Goal: Task Accomplishment & Management: Manage account settings

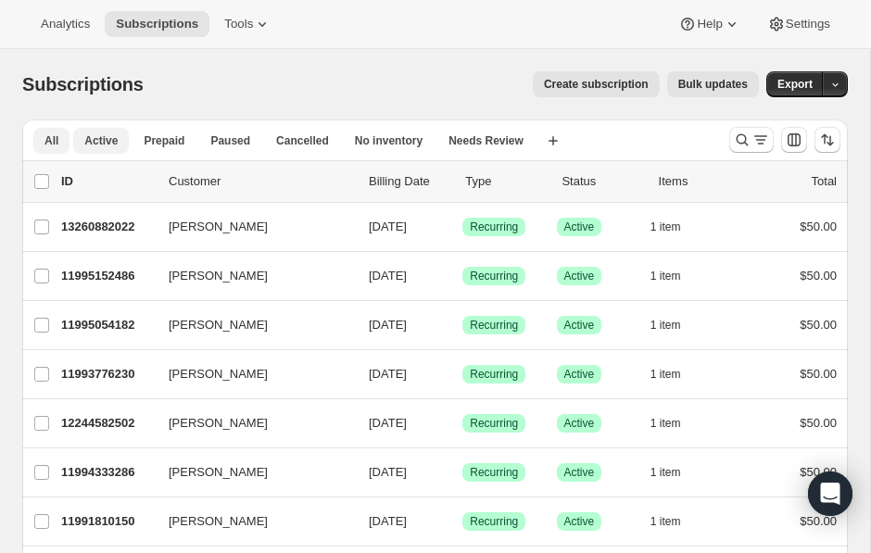
click at [108, 144] on span "Active" at bounding box center [100, 140] width 33 height 15
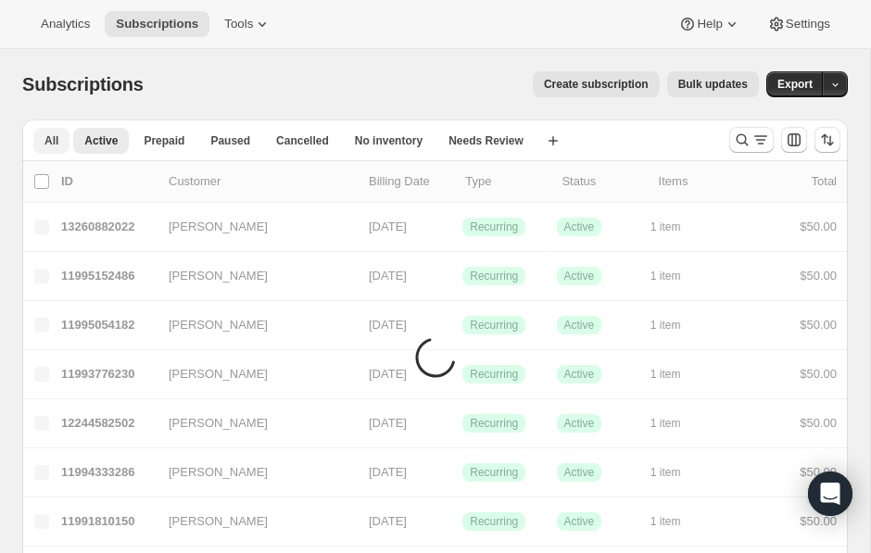
click at [54, 142] on span "All" at bounding box center [51, 140] width 14 height 15
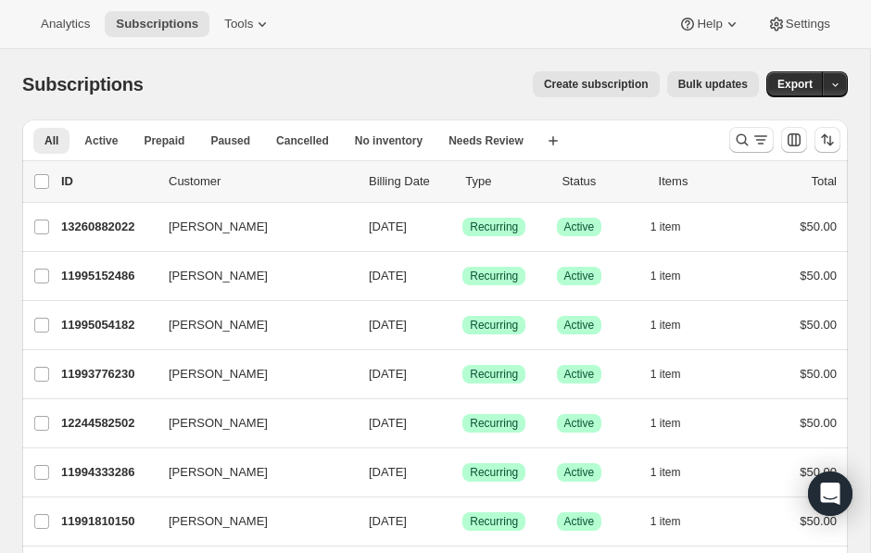
click at [414, 169] on div "list header ID Customer Billing Date Type Status Items Total" at bounding box center [435, 181] width 826 height 41
click at [414, 187] on p "Billing Date" at bounding box center [410, 181] width 82 height 19
click at [761, 135] on icon "Search and filter results" at bounding box center [761, 140] width 19 height 19
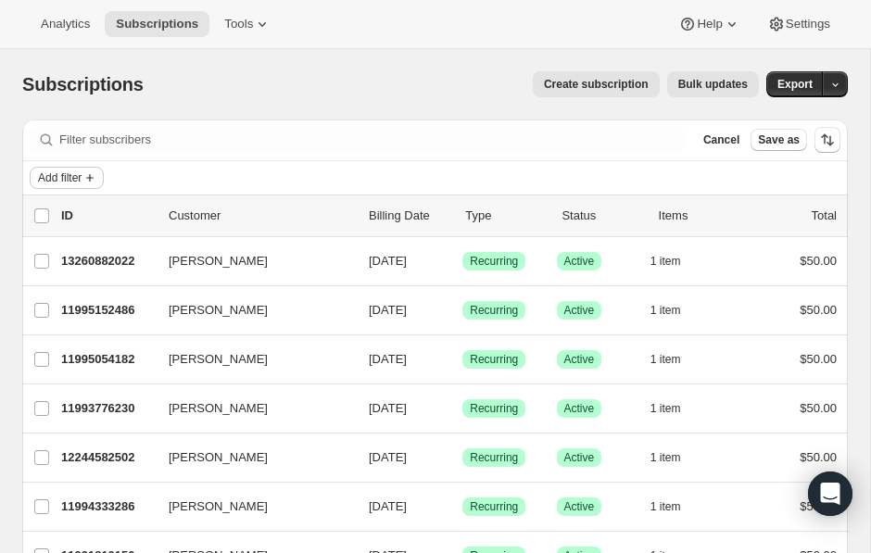
click at [90, 173] on icon "Add filter" at bounding box center [89, 178] width 15 height 15
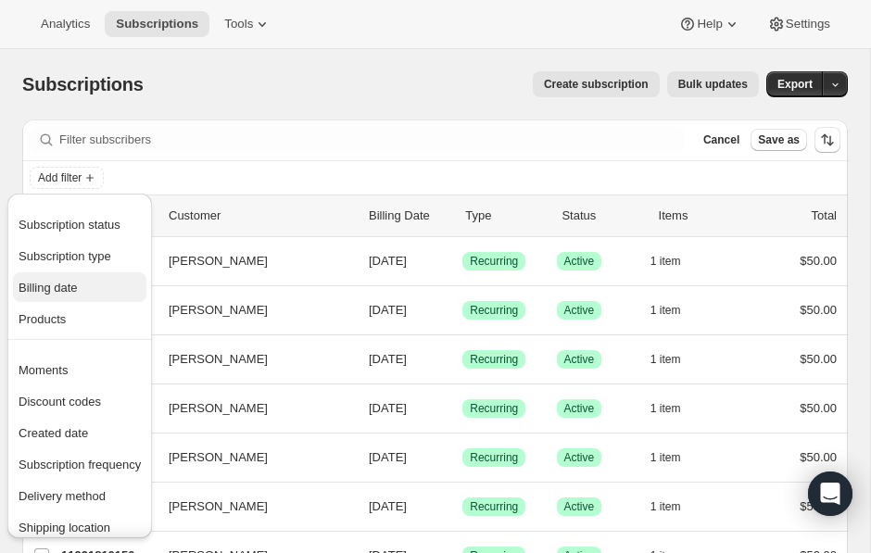
click at [45, 284] on span "Billing date" at bounding box center [48, 288] width 59 height 14
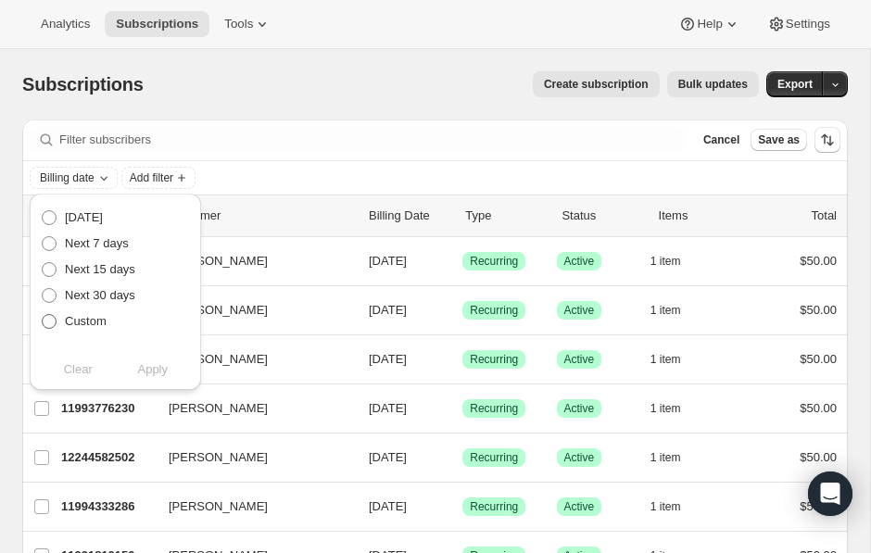
click at [47, 315] on span at bounding box center [49, 321] width 15 height 15
click at [43, 315] on input "Custom" at bounding box center [42, 314] width 1 height 1
radio input "true"
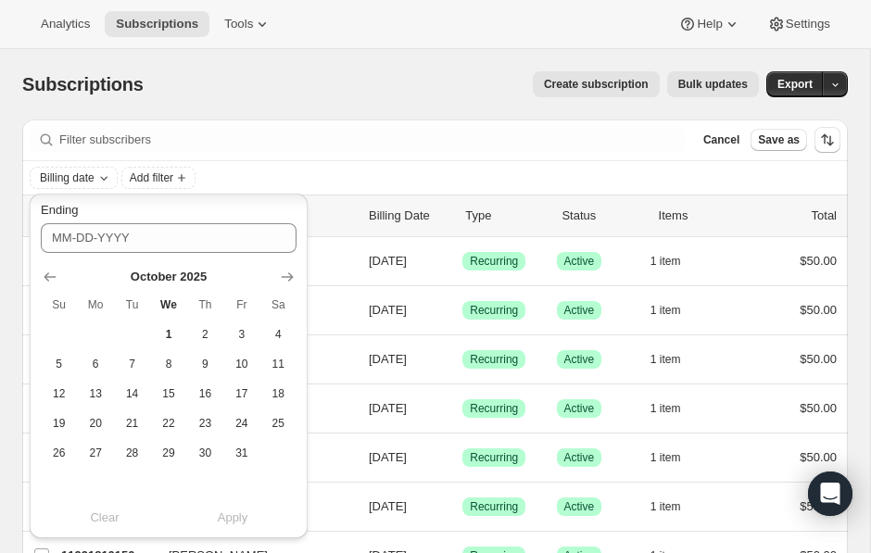
scroll to position [440, 0]
click at [289, 276] on icon "Show next month, November 2025" at bounding box center [288, 277] width 12 height 9
click at [279, 329] on span "1" at bounding box center [278, 335] width 21 height 15
type input "[DATE]"
click at [279, 336] on span "1" at bounding box center [278, 335] width 21 height 15
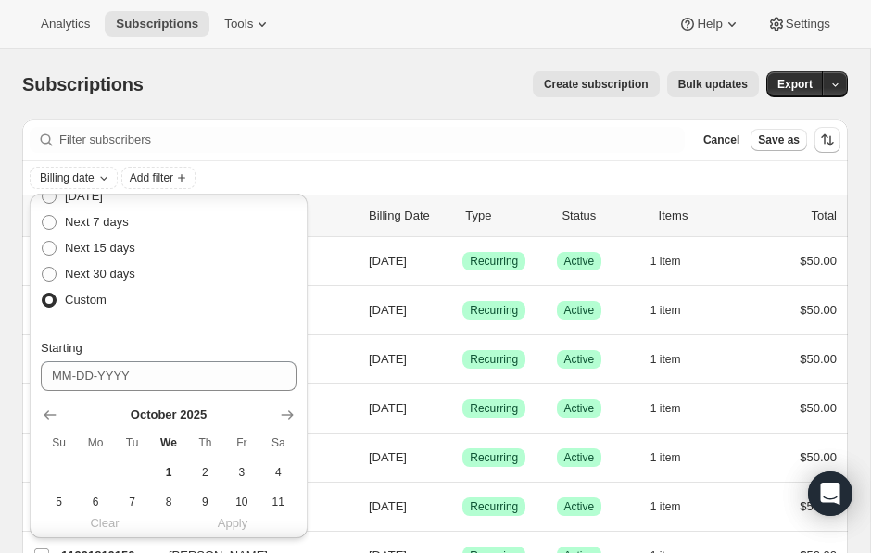
scroll to position [0, 0]
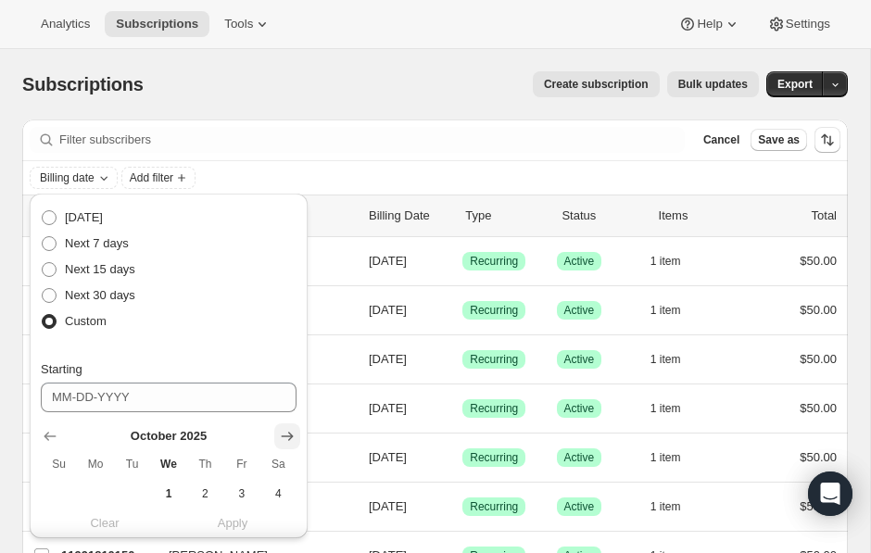
click at [280, 437] on icon "Show next month, November 2025" at bounding box center [287, 436] width 19 height 19
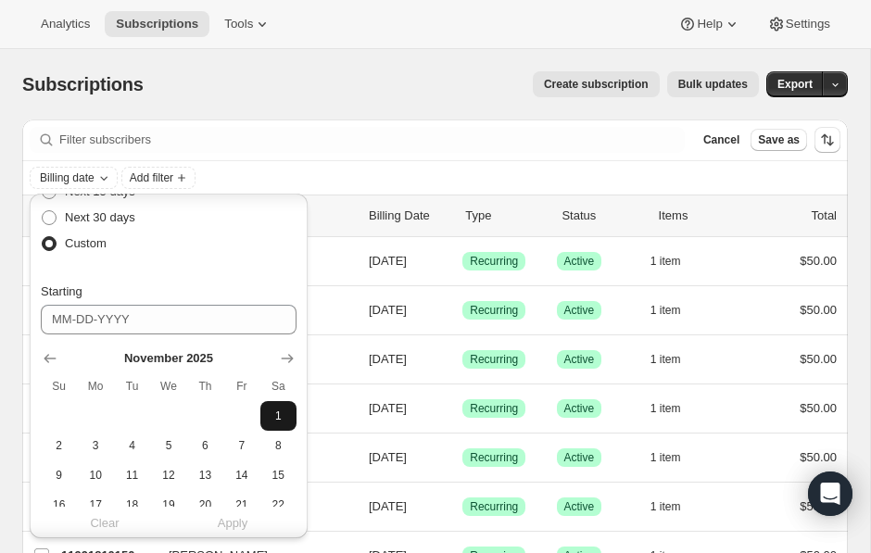
scroll to position [92, 0]
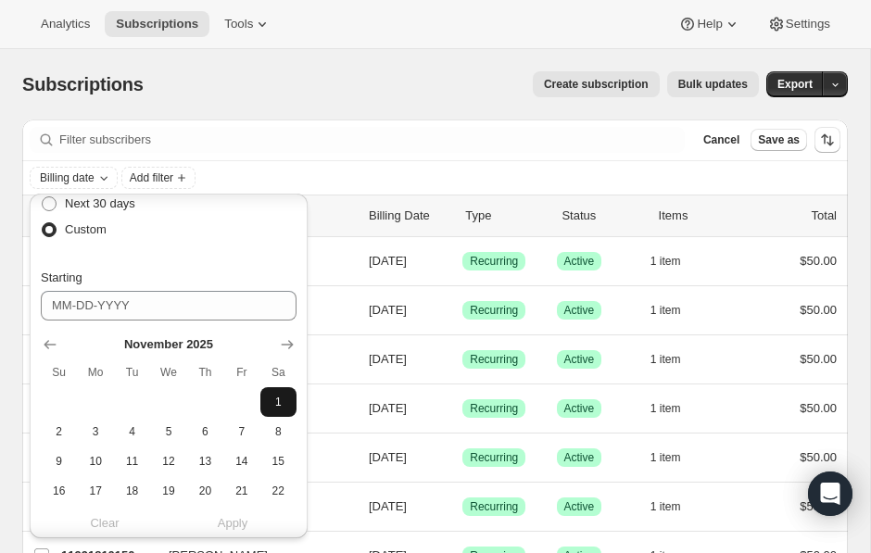
click at [275, 400] on span "1" at bounding box center [278, 402] width 21 height 15
type input "[DATE]"
click at [237, 519] on span "Apply" at bounding box center [233, 523] width 31 height 19
click at [344, 78] on div "Create subscription Bulk updates" at bounding box center [462, 84] width 593 height 26
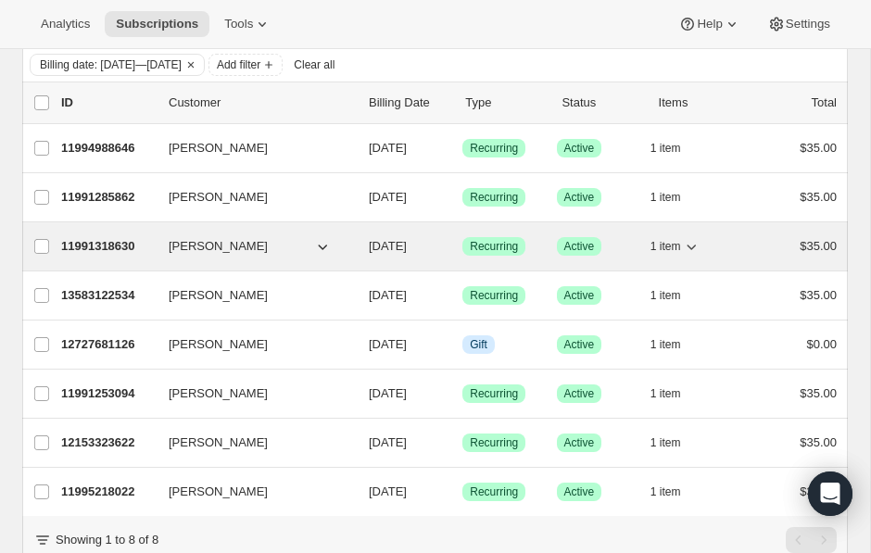
scroll to position [95, 0]
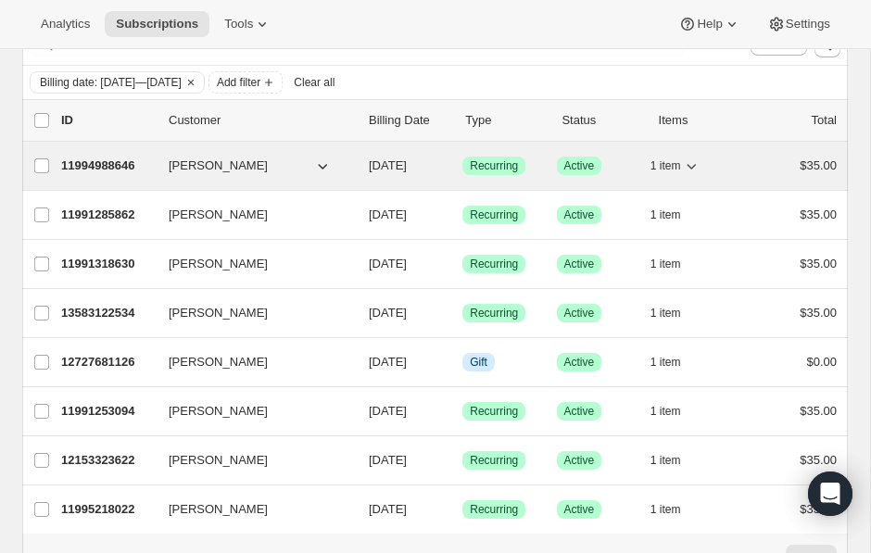
click at [114, 161] on p "11994988646" at bounding box center [107, 166] width 93 height 19
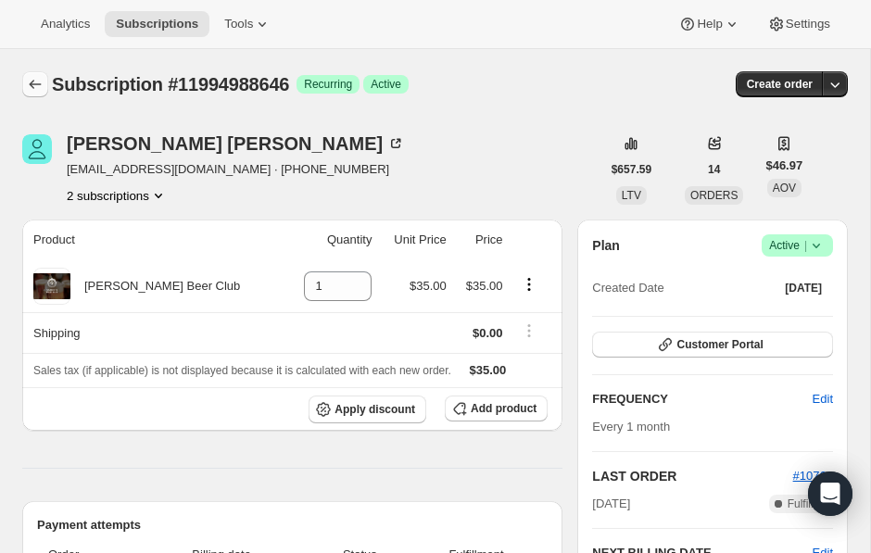
click at [36, 91] on icon "Subscriptions" at bounding box center [35, 84] width 19 height 19
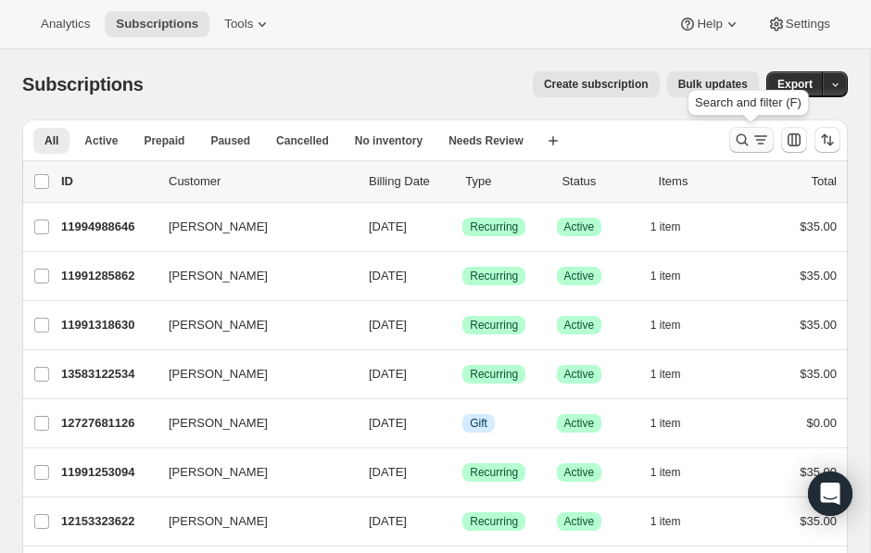
click at [735, 146] on icon "Search and filter results" at bounding box center [742, 140] width 19 height 19
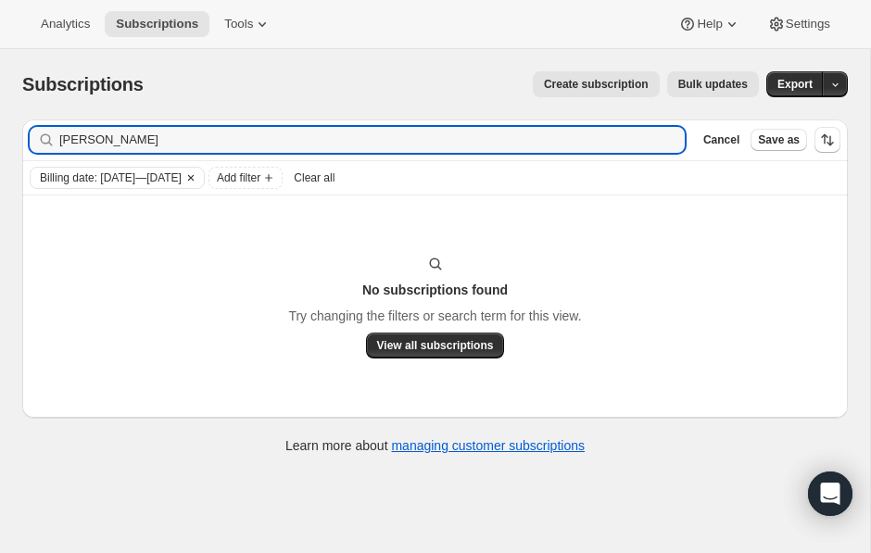
type input "[PERSON_NAME]"
click at [198, 171] on icon "Clear" at bounding box center [191, 178] width 15 height 15
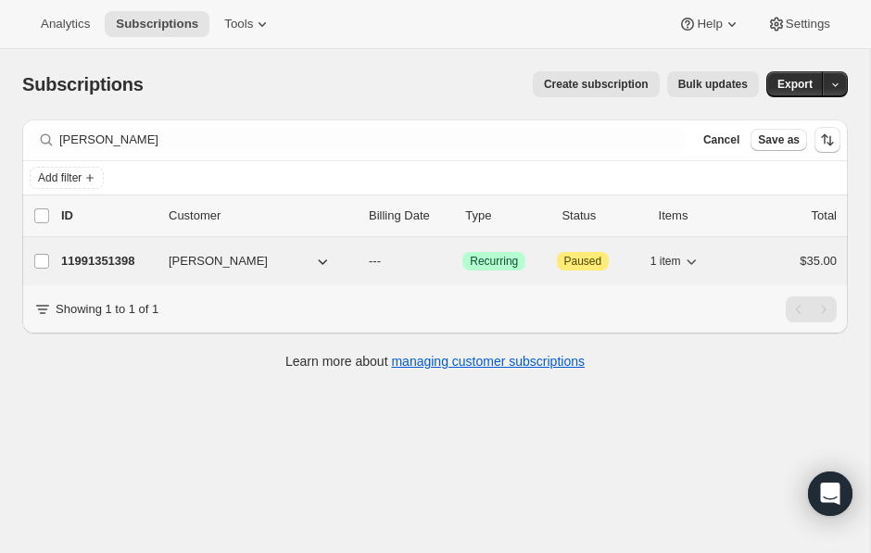
click at [130, 260] on p "11991351398" at bounding box center [107, 261] width 93 height 19
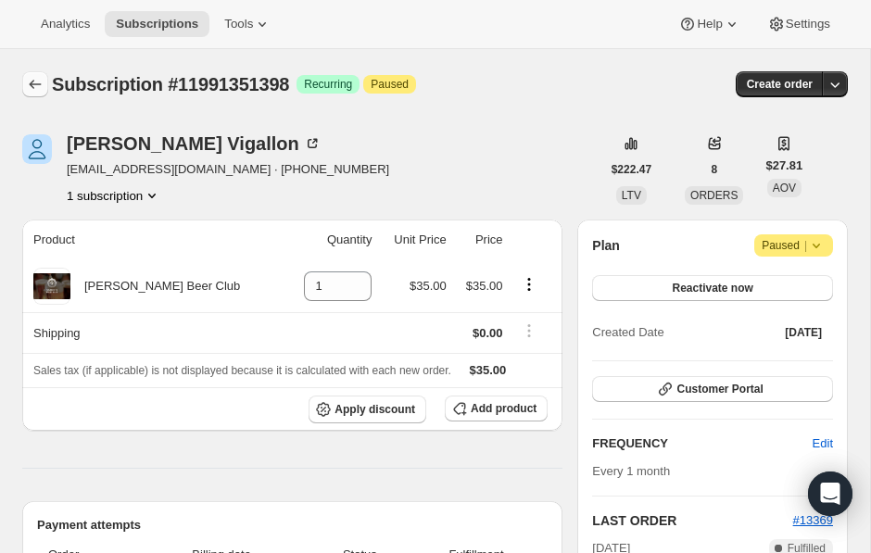
click at [34, 82] on icon "Subscriptions" at bounding box center [35, 84] width 19 height 19
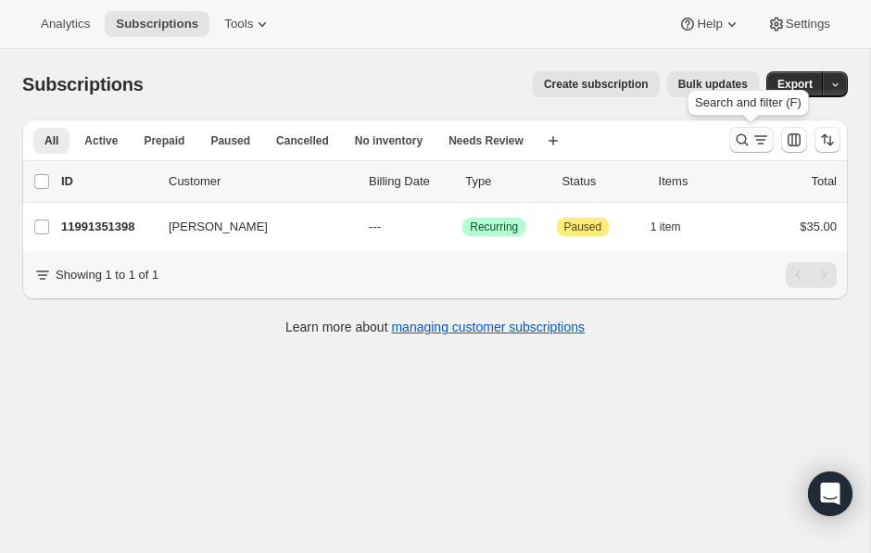
click at [760, 143] on icon "Search and filter results" at bounding box center [761, 140] width 19 height 19
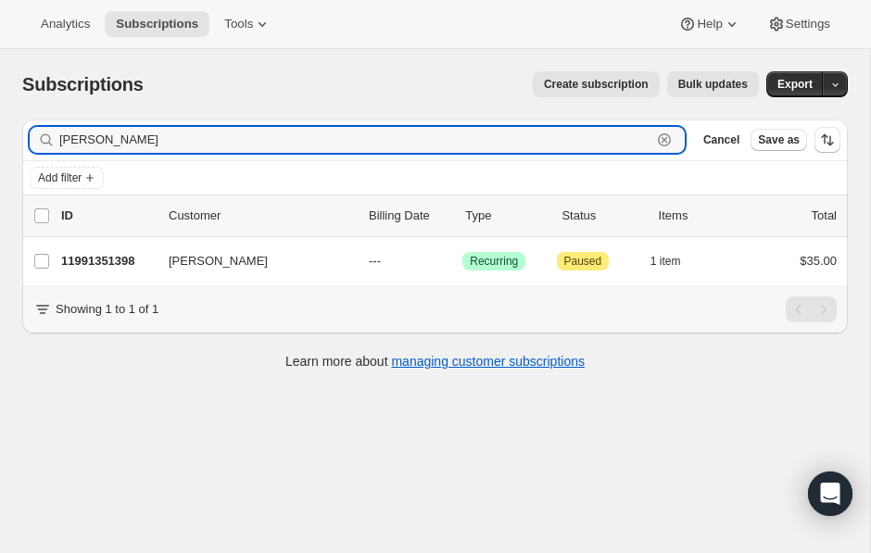
click at [667, 134] on icon "button" at bounding box center [664, 139] width 13 height 13
